Goal: Task Accomplishment & Management: Manage account settings

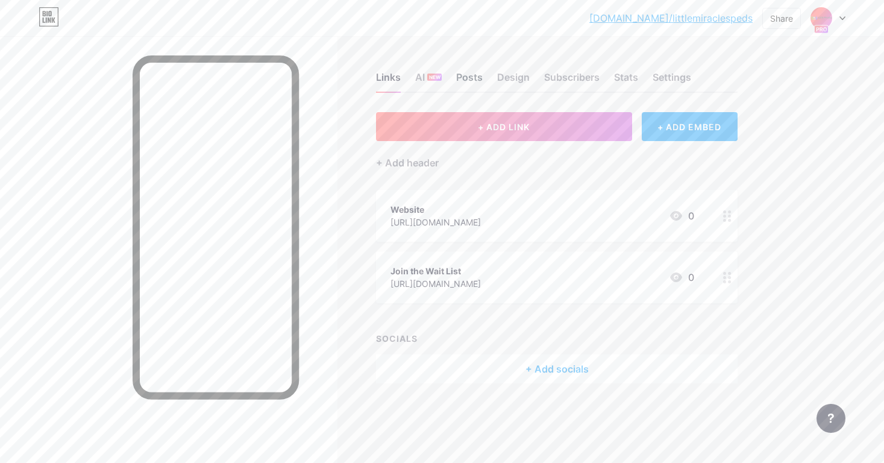
click at [465, 75] on div "Posts" at bounding box center [469, 81] width 27 height 22
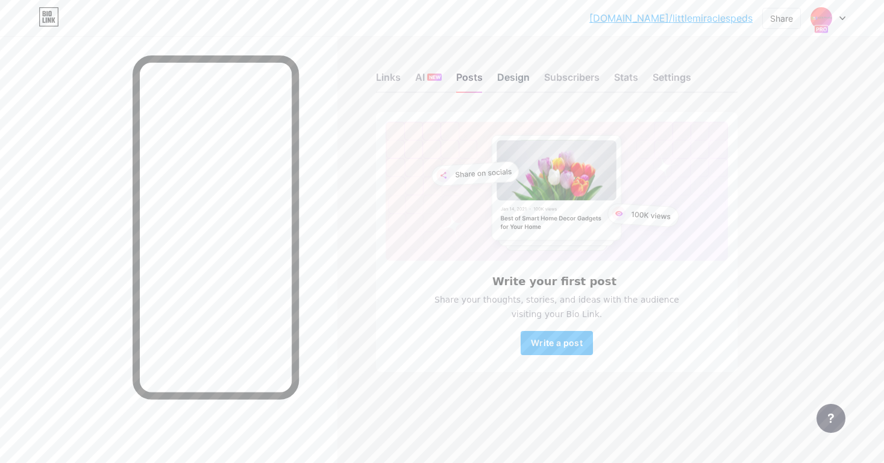
click at [507, 76] on div "Design" at bounding box center [513, 81] width 33 height 22
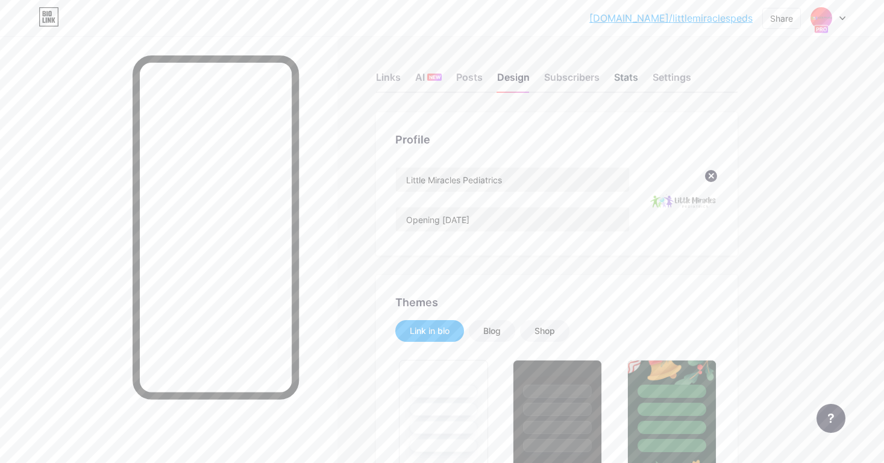
click at [632, 80] on div "Stats" at bounding box center [626, 81] width 24 height 22
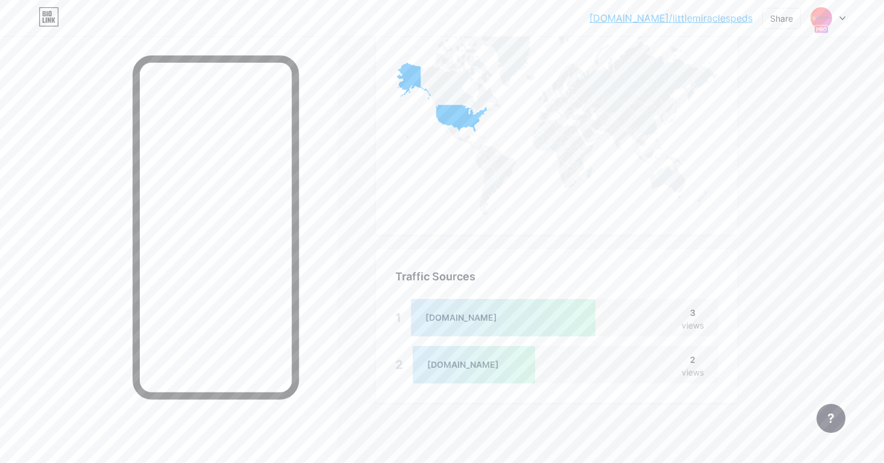
scroll to position [616, 0]
click at [694, 318] on div "3" at bounding box center [693, 312] width 22 height 13
click at [688, 365] on div "2" at bounding box center [693, 359] width 22 height 13
click at [472, 368] on div at bounding box center [474, 364] width 122 height 37
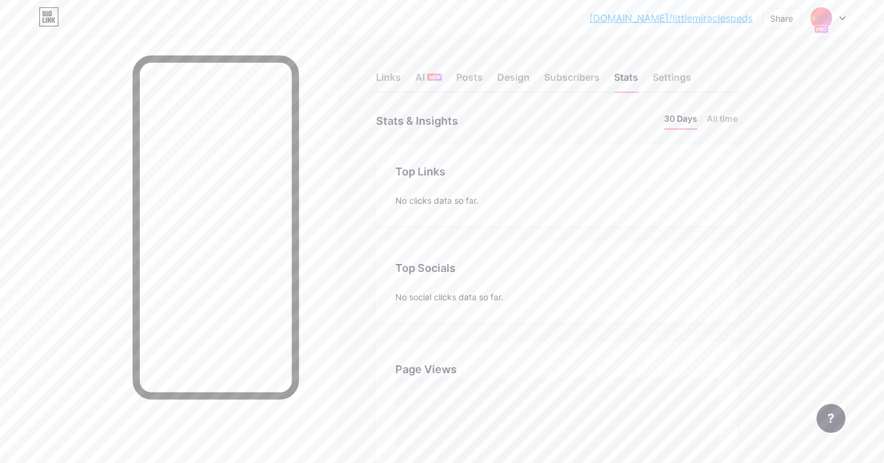
scroll to position [0, 0]
click at [676, 80] on div "Settings" at bounding box center [672, 81] width 39 height 22
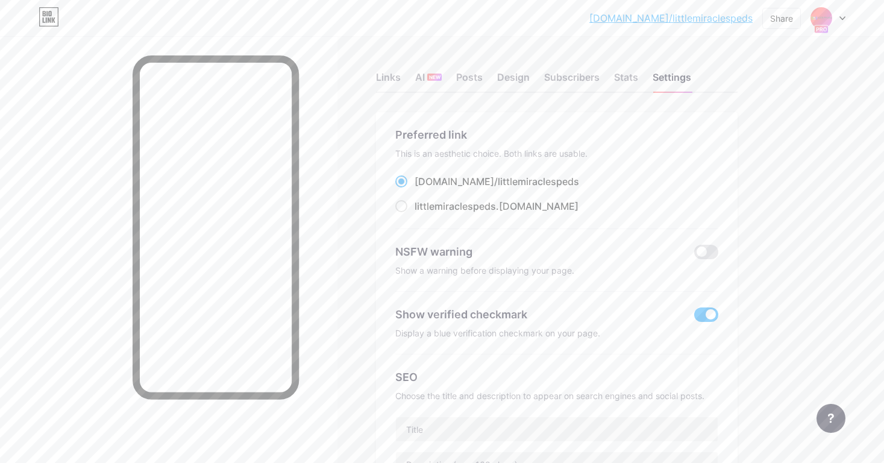
click at [842, 21] on div at bounding box center [828, 18] width 35 height 22
click at [842, 20] on div at bounding box center [828, 18] width 35 height 22
click at [783, 19] on div "Share" at bounding box center [781, 18] width 23 height 13
click at [732, 89] on div "Get my QR code" at bounding box center [696, 91] width 75 height 14
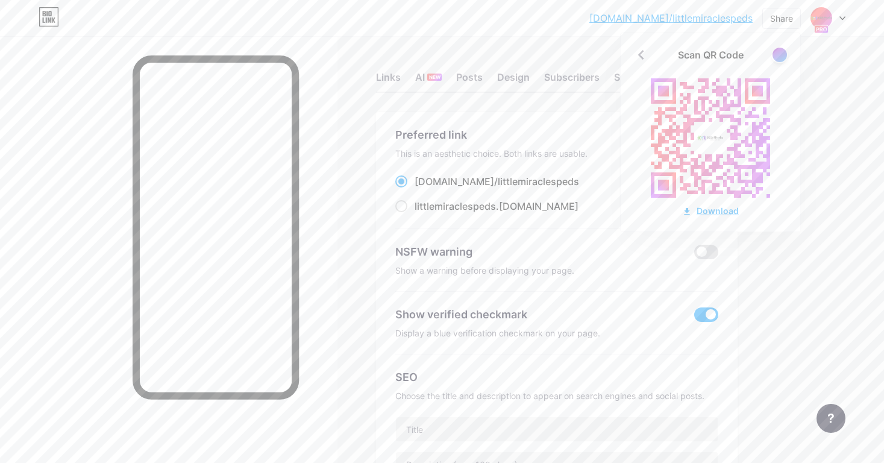
click at [709, 209] on div "Download" at bounding box center [710, 210] width 57 height 13
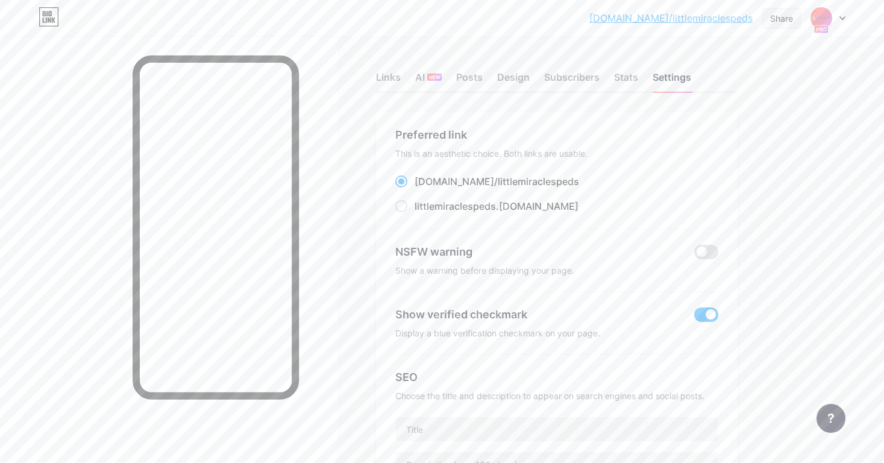
click at [797, 18] on div "Share" at bounding box center [781, 18] width 39 height 21
click at [713, 67] on div "Copy link" at bounding box center [711, 62] width 180 height 29
